Goal: Obtain resource: Download file/media

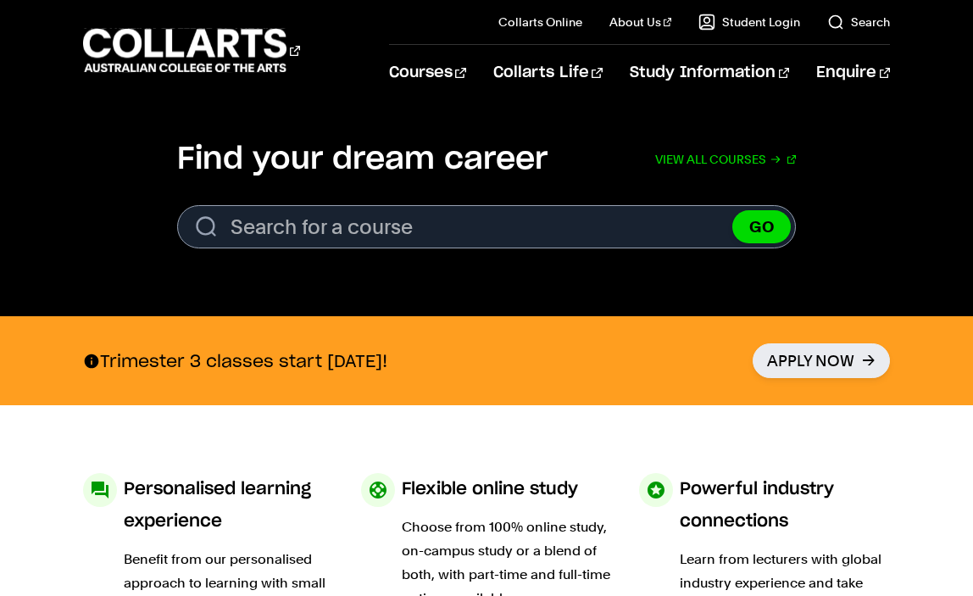
scroll to position [531, 0]
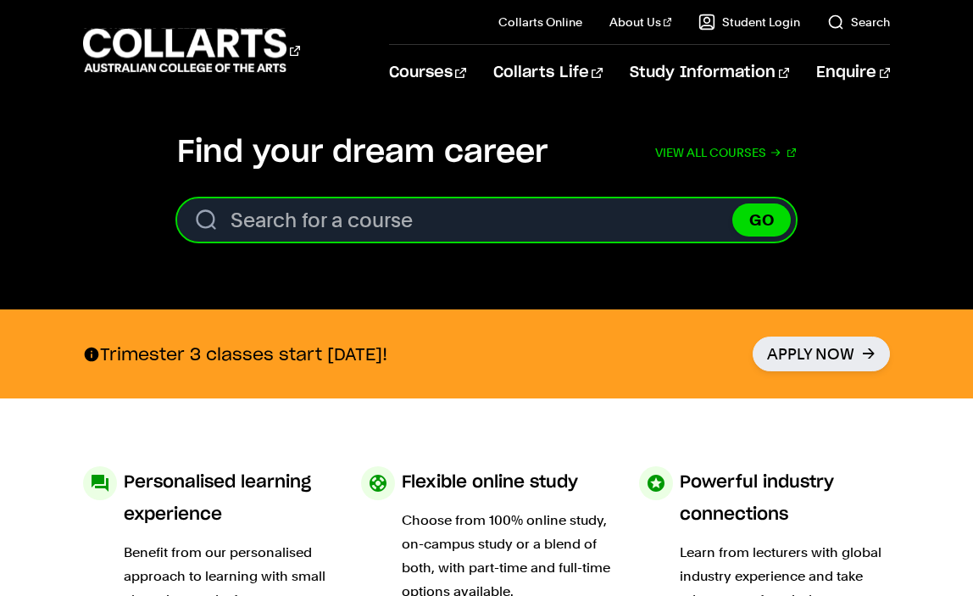
click at [296, 217] on input "Search for a course" at bounding box center [486, 219] width 619 height 43
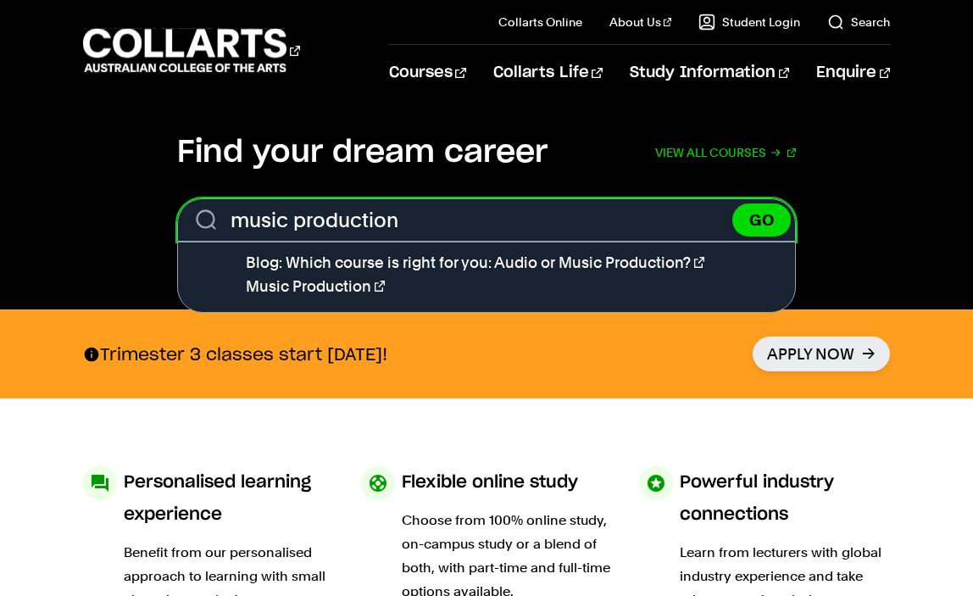
type input "music production"
click at [733, 204] on button "GO" at bounding box center [762, 220] width 59 height 33
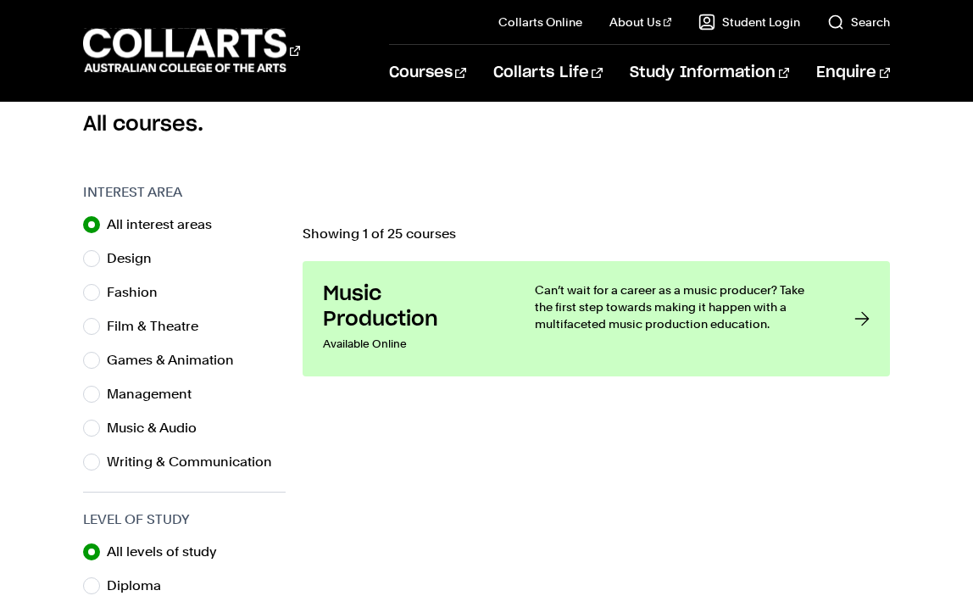
scroll to position [482, 0]
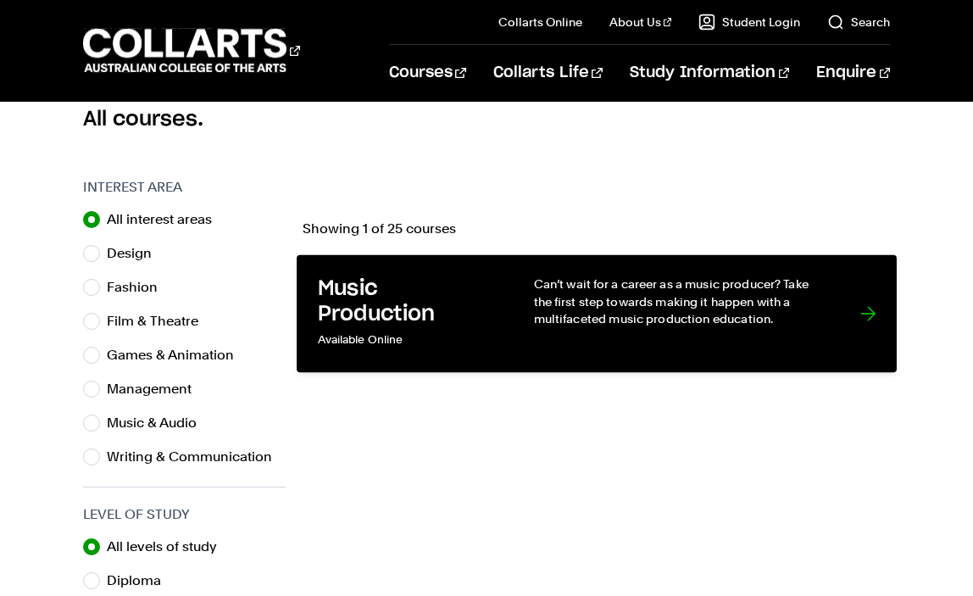
click at [621, 306] on p "Can’t wait for a career as a music producer? Take the first step towards making…" at bounding box center [679, 302] width 293 height 52
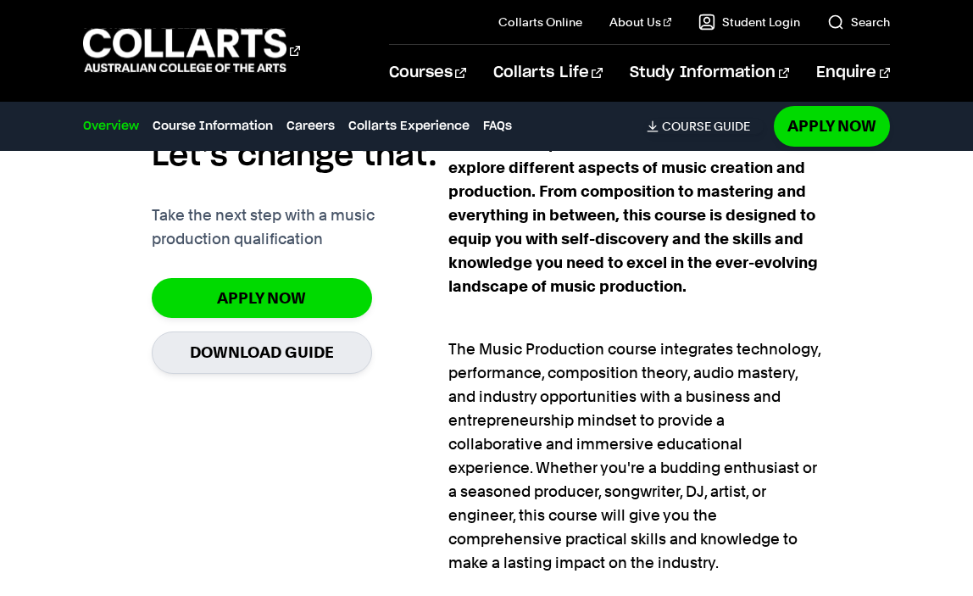
scroll to position [1219, 0]
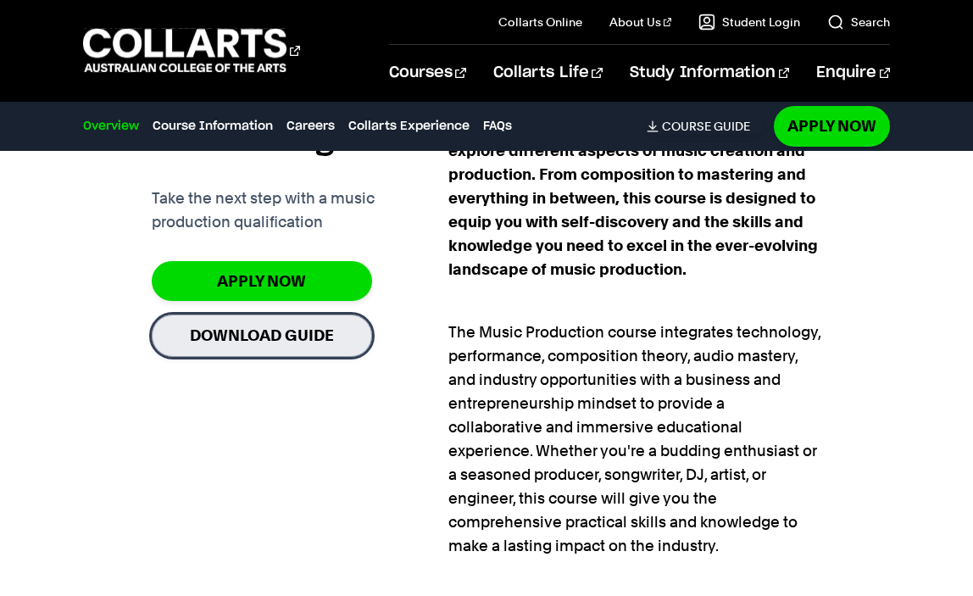
click at [237, 347] on link "Download Guide" at bounding box center [262, 336] width 220 height 42
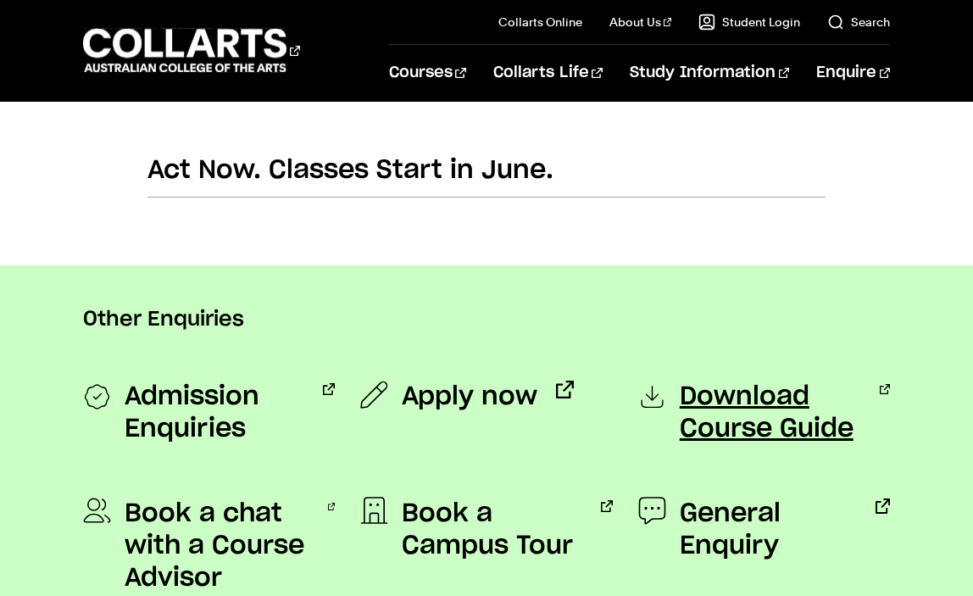
scroll to position [1198, 0]
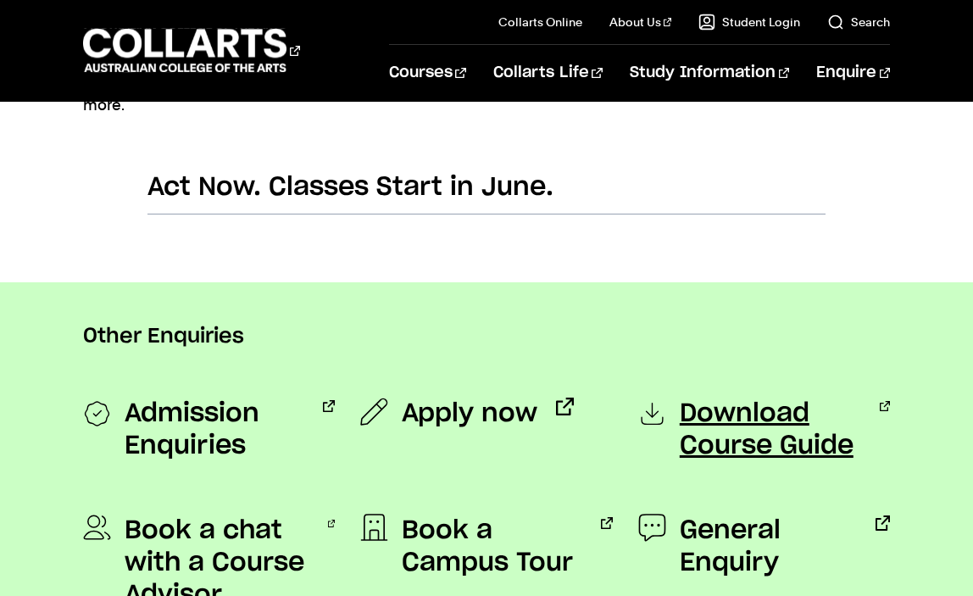
drag, startPoint x: 979, startPoint y: 109, endPoint x: 811, endPoint y: 401, distance: 336.6
click at [811, 401] on html "Courses Collarts Online Study 100% online About Us History & Values Strategic P…" at bounding box center [486, 61] width 973 height 2518
click at [711, 441] on span "Download Course Guide" at bounding box center [770, 430] width 181 height 64
